Goal: Use online tool/utility: Utilize a website feature to perform a specific function

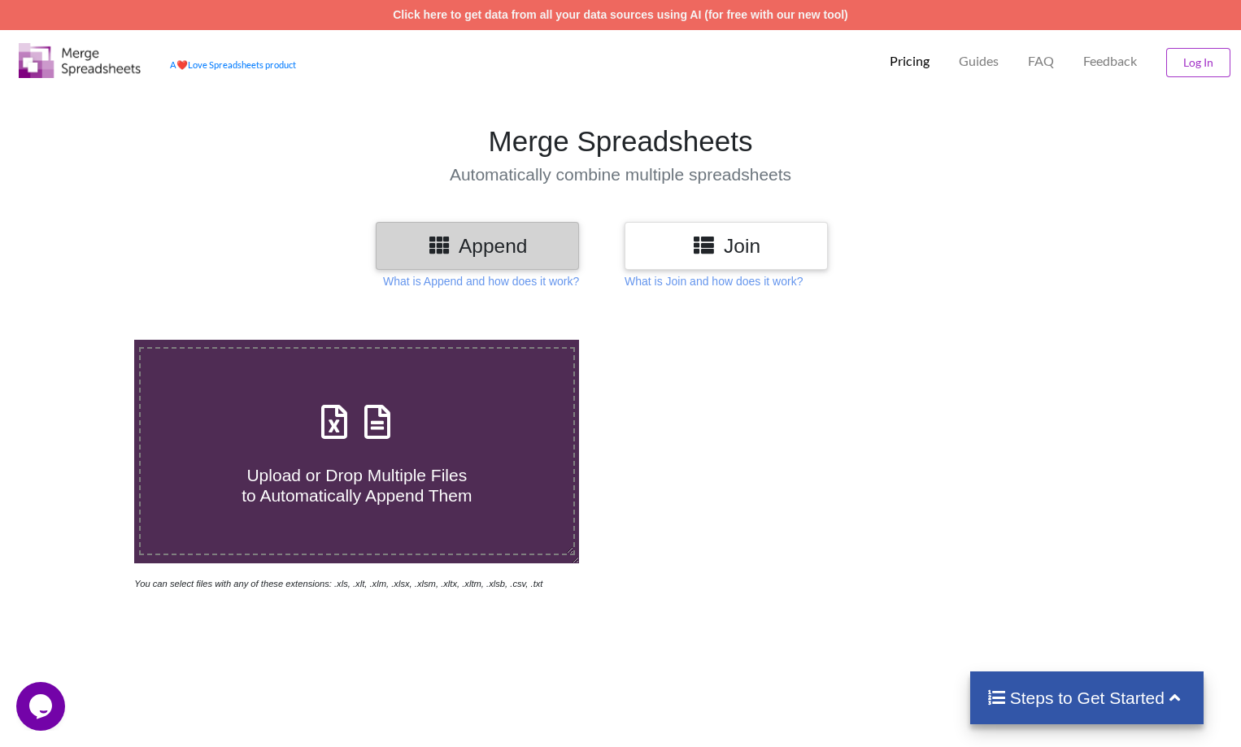
click at [336, 442] on span at bounding box center [357, 423] width 86 height 38
click at [85, 340] on input "Upload or Drop Multiple Files to Automatically Append Them" at bounding box center [85, 340] width 0 height 0
type input "C:\fakepath\WebTrader_export_1755003223090.xlsx"
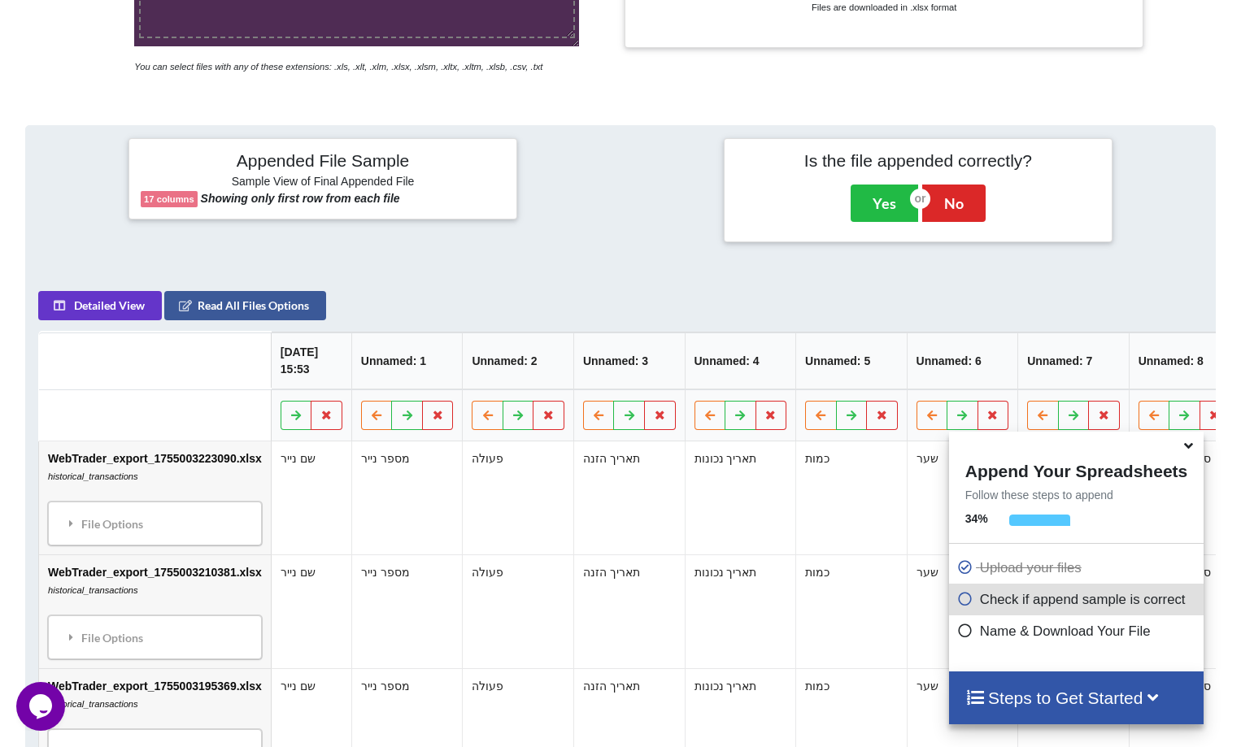
scroll to position [236, 0]
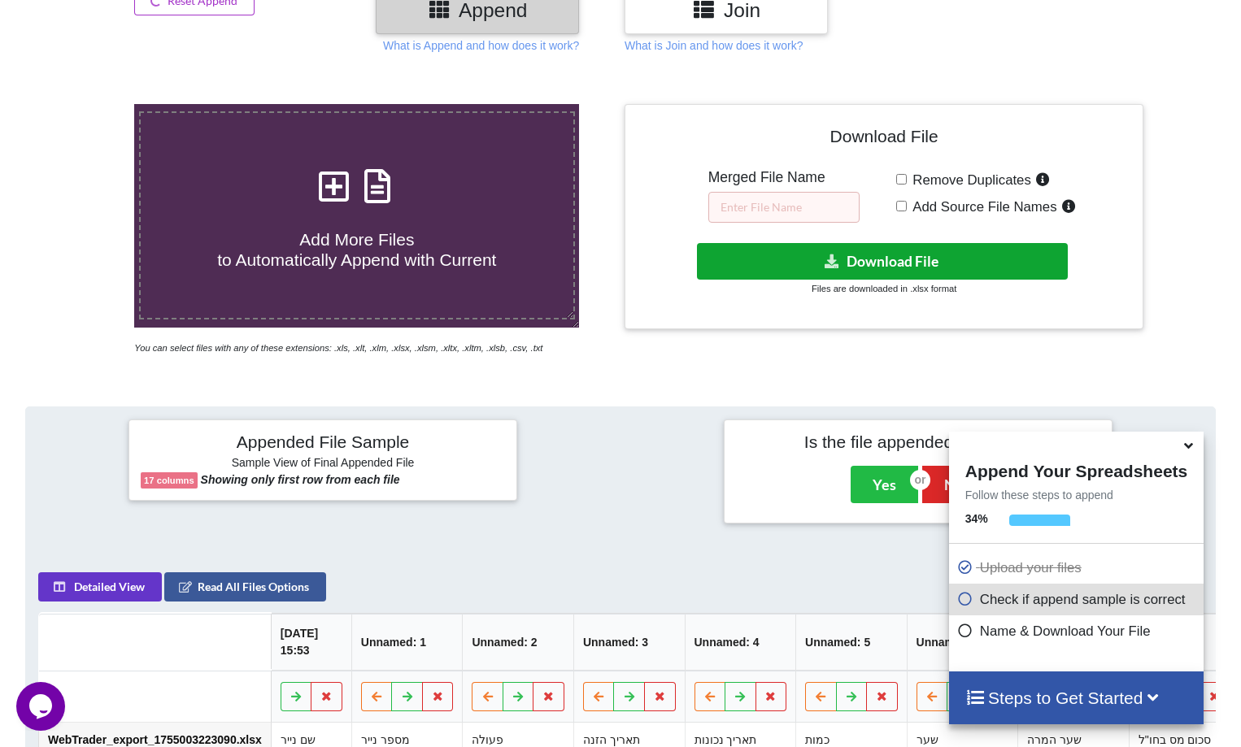
click at [797, 259] on button "Download File" at bounding box center [882, 261] width 371 height 37
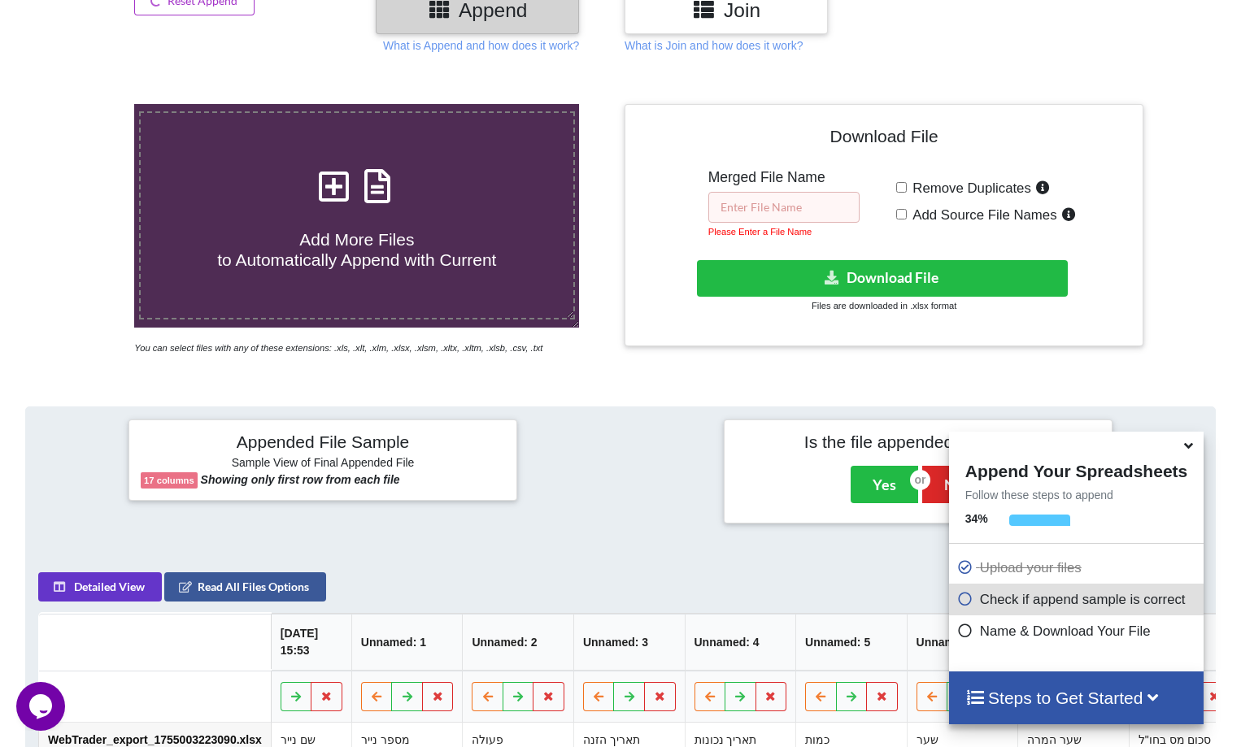
click at [747, 204] on input "text" at bounding box center [783, 207] width 151 height 31
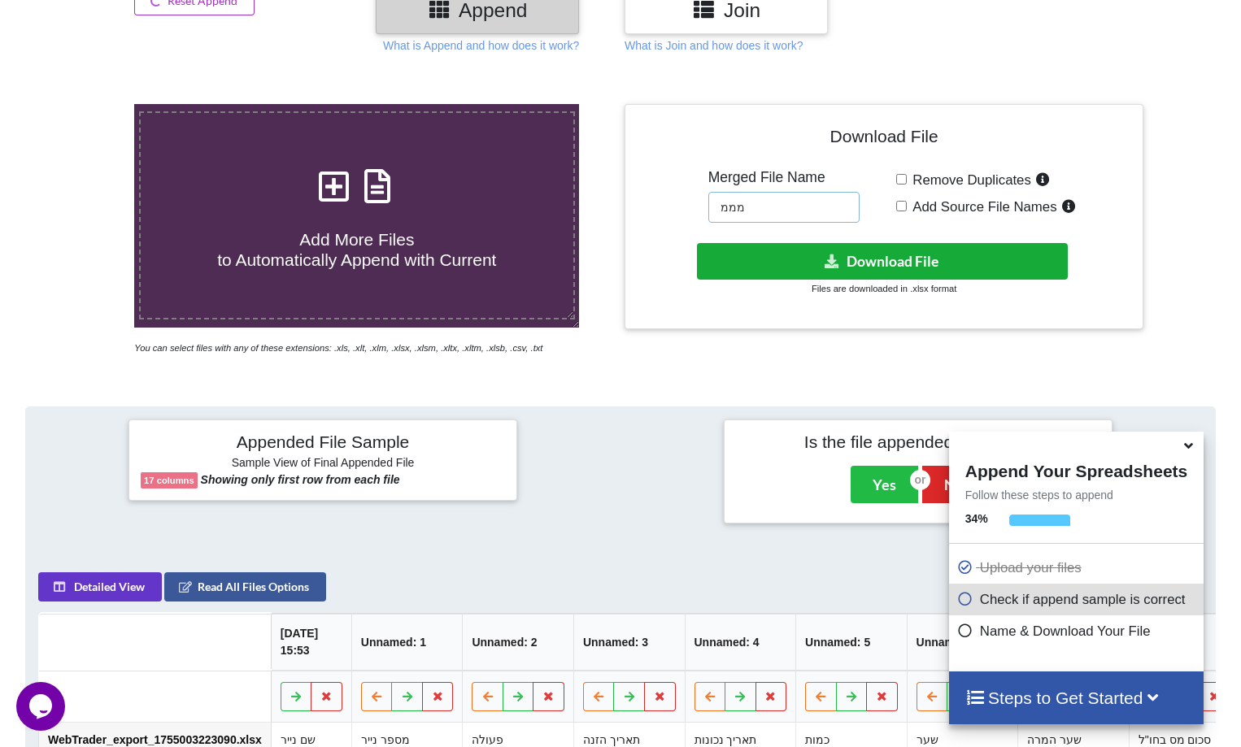
type input "מממ"
click at [800, 266] on button "Download File" at bounding box center [882, 261] width 371 height 37
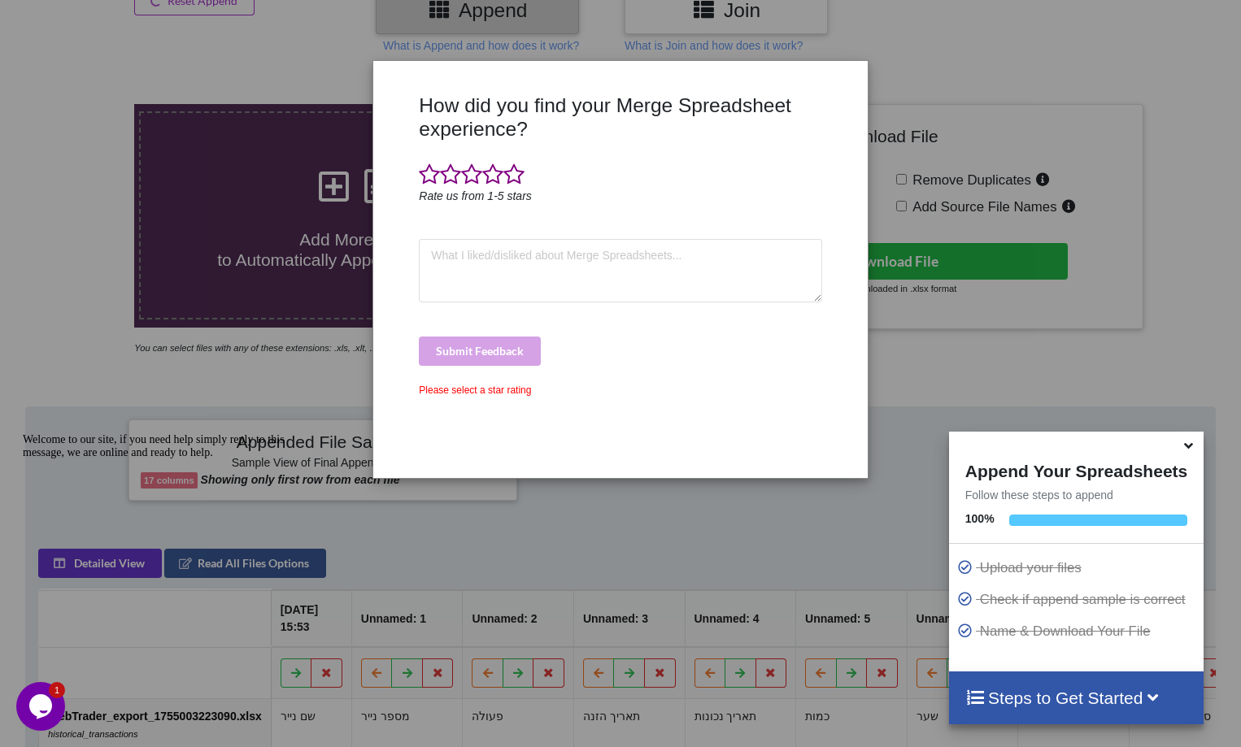
click at [1152, 42] on div "How did you find your Merge Spreadsheet experience? Rate us from 1-5 stars Subm…" at bounding box center [620, 373] width 1241 height 747
click at [538, 283] on textarea at bounding box center [620, 270] width 403 height 63
type textarea "עםם"
